Goal: Task Accomplishment & Management: Manage account settings

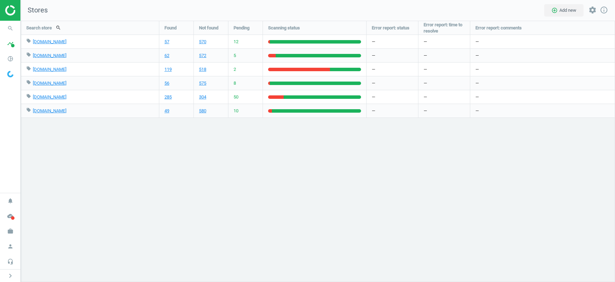
scroll to position [261, 594]
click at [10, 233] on icon "work" at bounding box center [10, 231] width 13 height 13
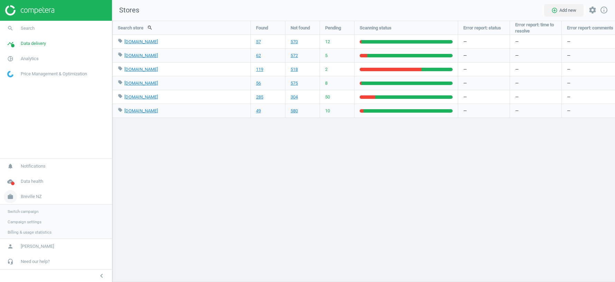
scroll to position [3, 3]
click at [29, 213] on span "Switch campaign" at bounding box center [23, 211] width 31 height 6
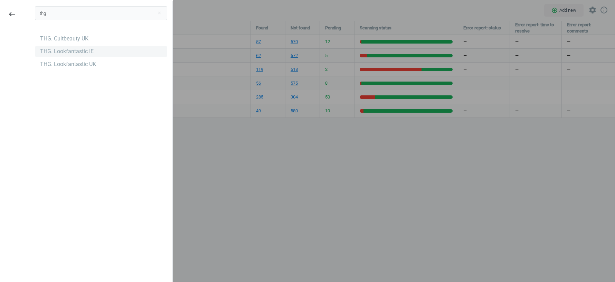
type input "thg"
click at [81, 53] on div "THG. Lookfantastic IE" at bounding box center [67, 52] width 54 height 8
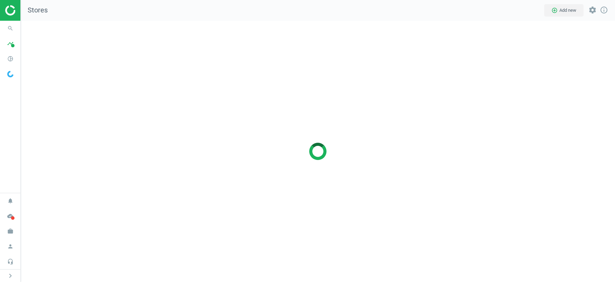
scroll to position [261, 594]
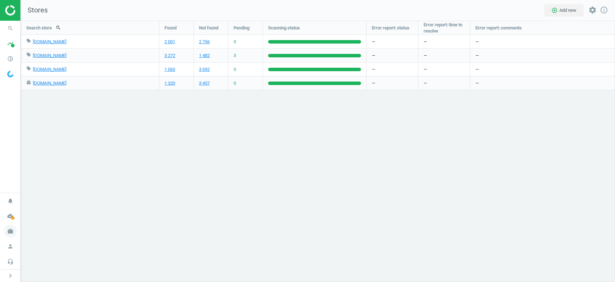
click at [9, 233] on icon "work" at bounding box center [10, 231] width 13 height 13
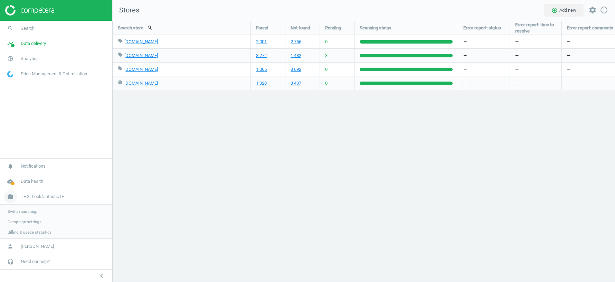
scroll to position [3, 3]
click at [41, 248] on span "[PERSON_NAME]" at bounding box center [37, 246] width 33 height 6
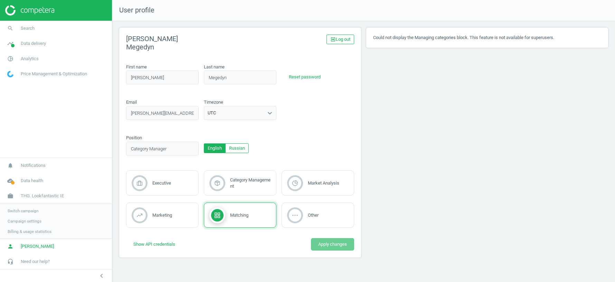
click at [254, 116] on div "UTC" at bounding box center [233, 112] width 59 height 9
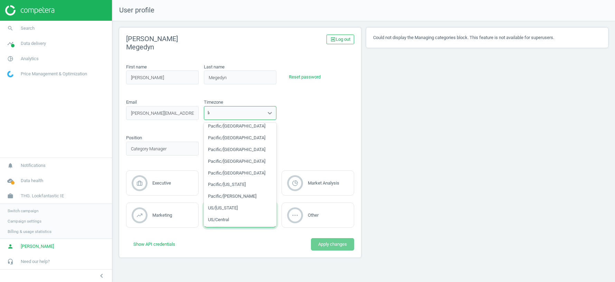
scroll to position [98, 0]
type input "lon"
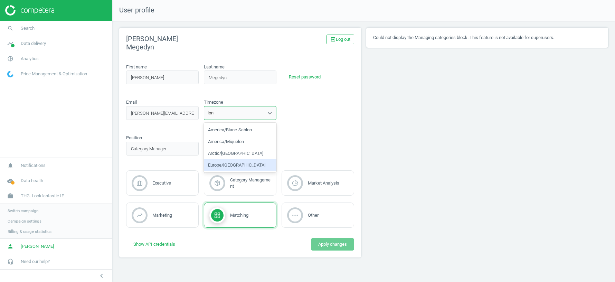
click at [230, 165] on div "Europe/[GEOGRAPHIC_DATA]" at bounding box center [240, 165] width 73 height 12
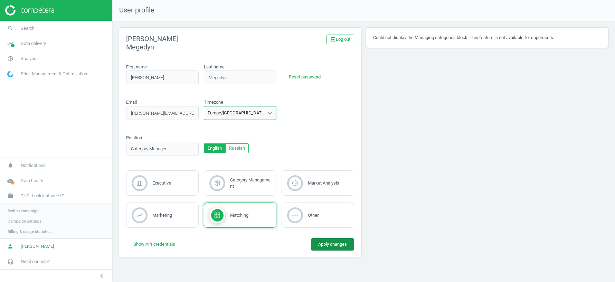
click at [340, 244] on button "Apply changes" at bounding box center [332, 244] width 43 height 12
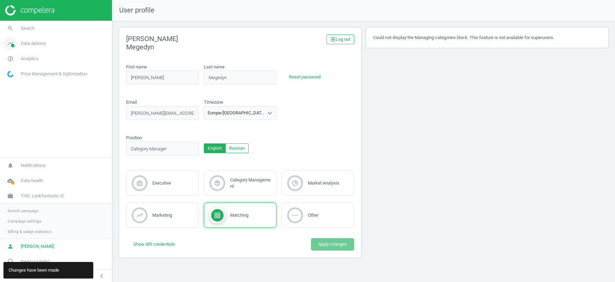
click at [40, 45] on span "Data delivery" at bounding box center [33, 43] width 25 height 6
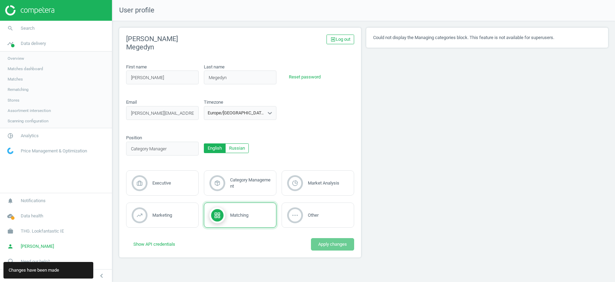
click at [35, 119] on span "Scanning configuration" at bounding box center [28, 121] width 41 height 6
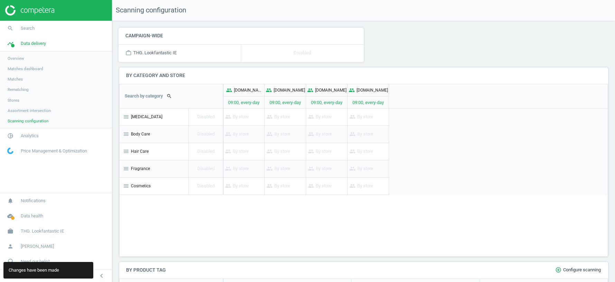
click at [32, 111] on span "Assortment intersection" at bounding box center [29, 111] width 43 height 6
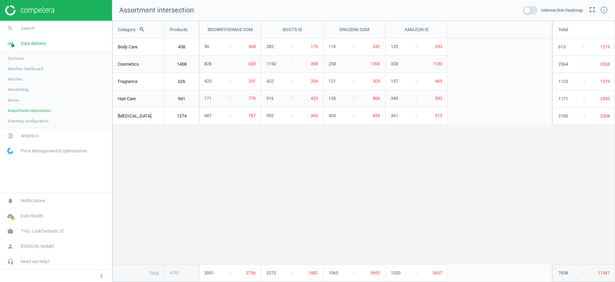
scroll to position [261, 503]
click at [36, 122] on span "Scanning configuration" at bounding box center [28, 121] width 41 height 6
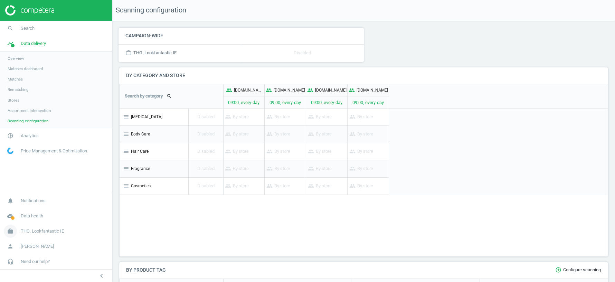
click at [43, 228] on span "THG. Lookfantastic IE" at bounding box center [42, 231] width 43 height 6
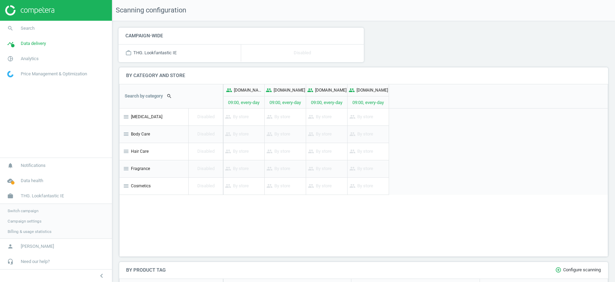
click at [28, 209] on span "Switch campaign" at bounding box center [23, 211] width 31 height 6
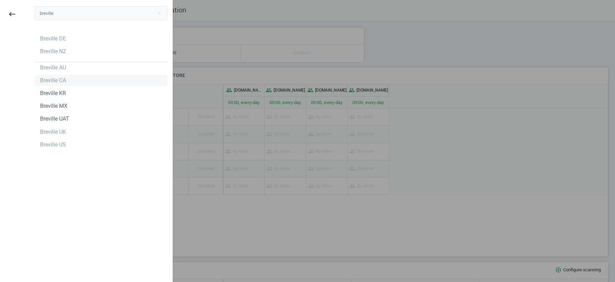
type input "breville"
click at [55, 79] on div "Breville CA" at bounding box center [53, 81] width 26 height 8
